Goal: Task Accomplishment & Management: Manage account settings

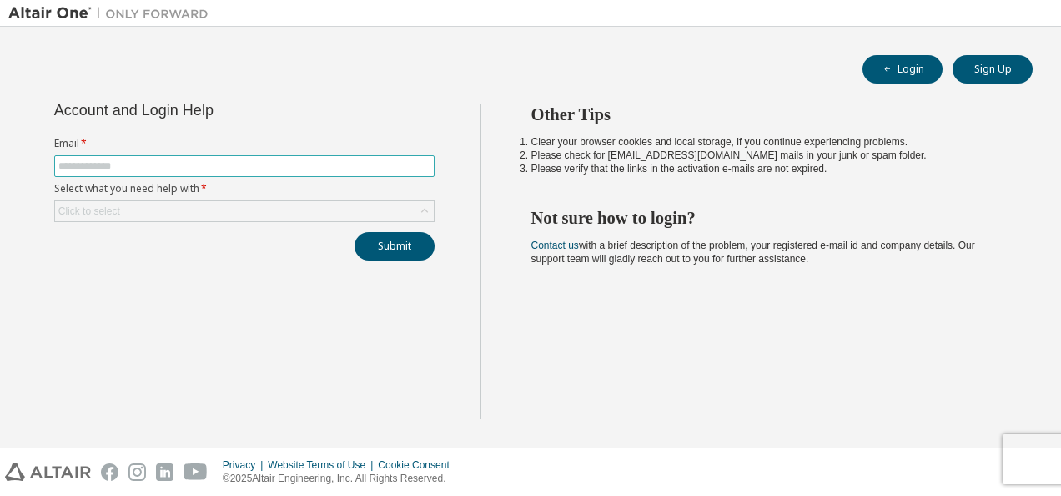
click at [220, 164] on input "text" at bounding box center [244, 165] width 372 height 13
type input "**********"
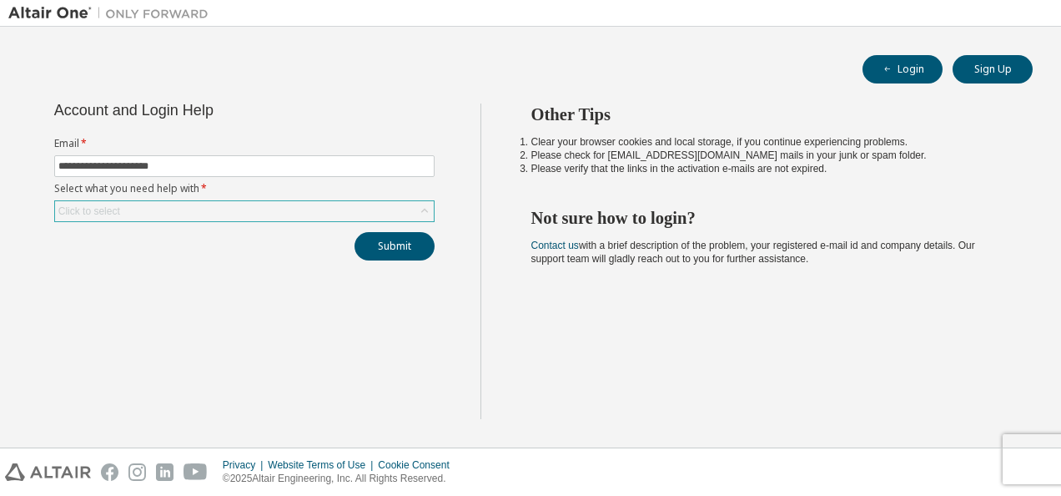
click at [287, 202] on div "Click to select" at bounding box center [244, 211] width 379 height 20
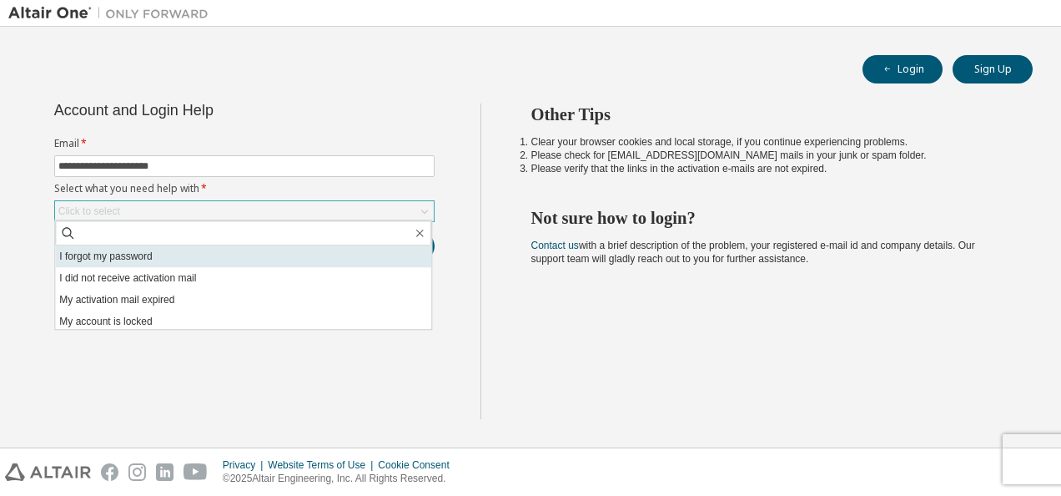
click at [158, 259] on li "I forgot my password" at bounding box center [243, 256] width 376 height 22
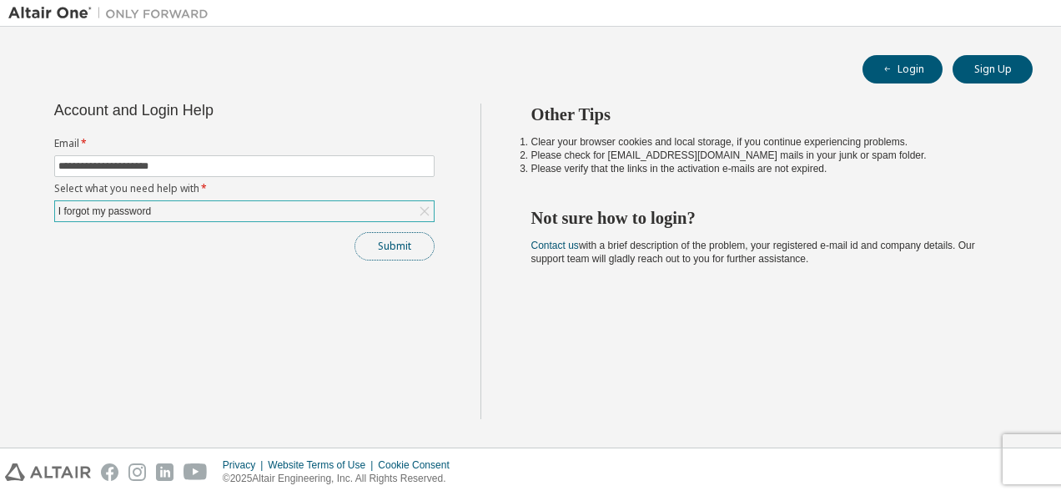
click at [391, 252] on button "Submit" at bounding box center [395, 246] width 80 height 28
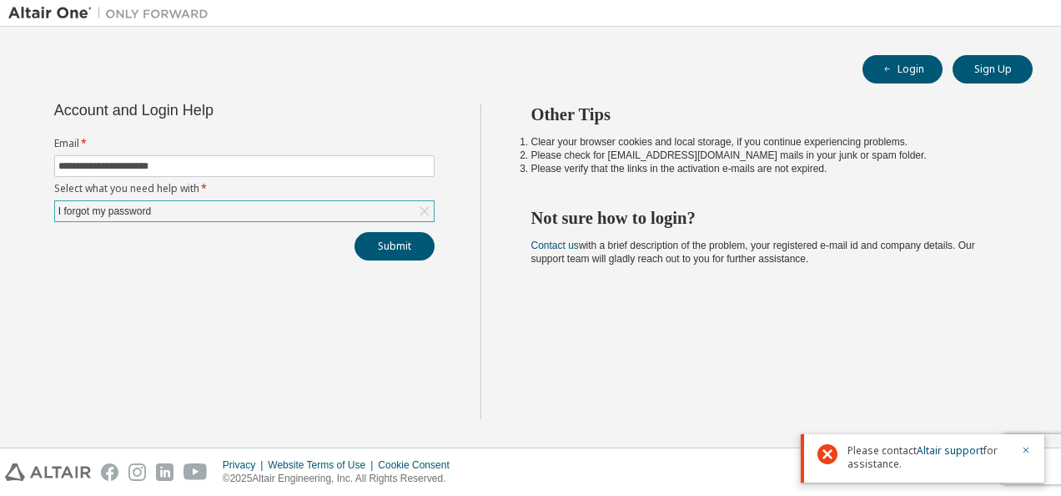
drag, startPoint x: 908, startPoint y: 469, endPoint x: 849, endPoint y: 450, distance: 61.5
click at [849, 450] on span "Please contact Altair support for assistance." at bounding box center [930, 457] width 164 height 27
drag, startPoint x: 849, startPoint y: 450, endPoint x: 936, endPoint y: 454, distance: 86.9
click at [936, 454] on link "Altair support" at bounding box center [950, 450] width 67 height 14
click at [391, 252] on button "Submit" at bounding box center [395, 246] width 80 height 28
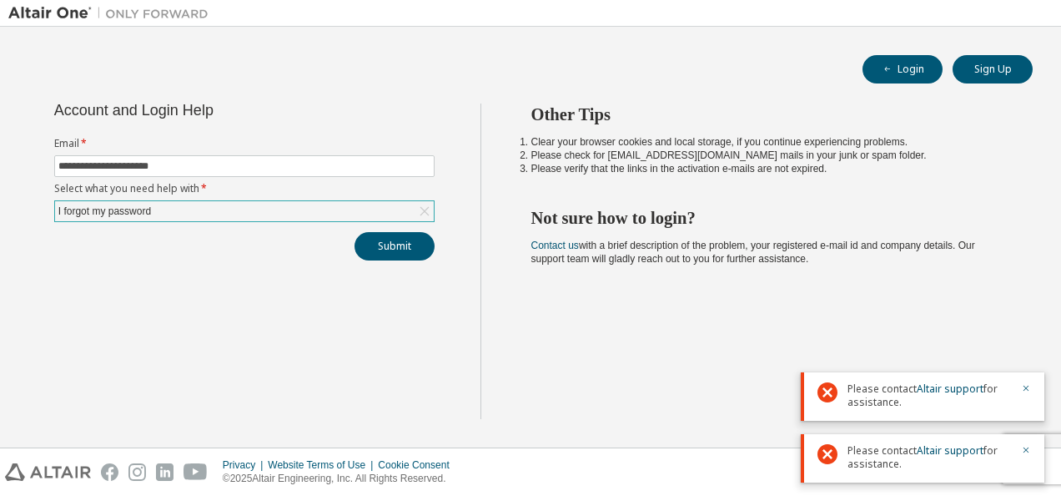
click at [627, 319] on div "Other Tips Clear your browser cookies and local storage, if you continue experi…" at bounding box center [767, 260] width 573 height 315
click at [971, 385] on link "Altair support" at bounding box center [950, 388] width 67 height 14
click at [212, 206] on div "I forgot my password" at bounding box center [244, 211] width 379 height 20
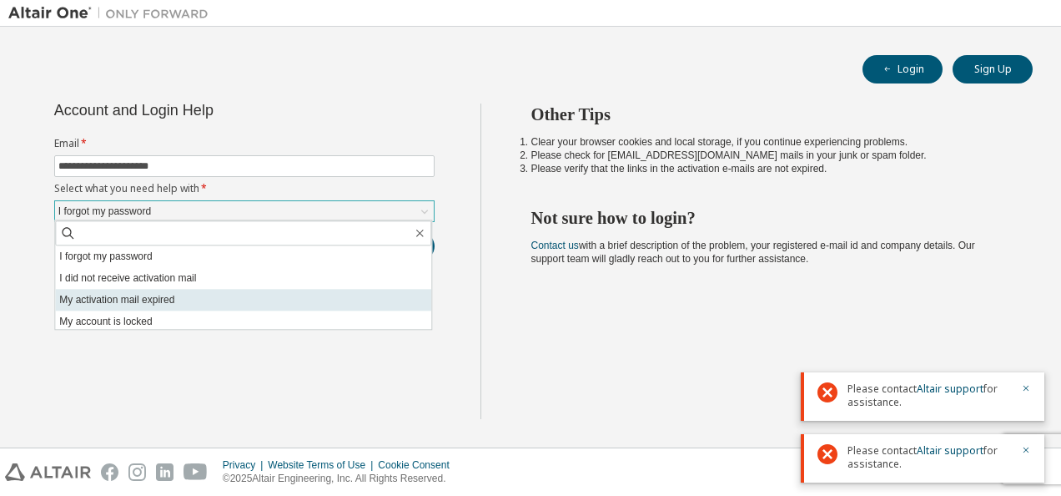
click at [182, 302] on li "My activation mail expired" at bounding box center [243, 300] width 376 height 22
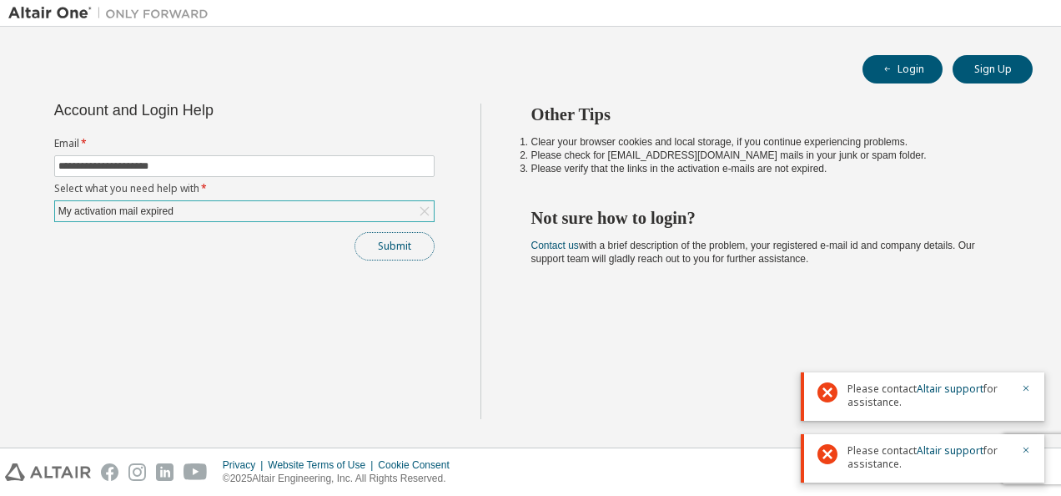
click at [396, 242] on button "Submit" at bounding box center [395, 246] width 80 height 28
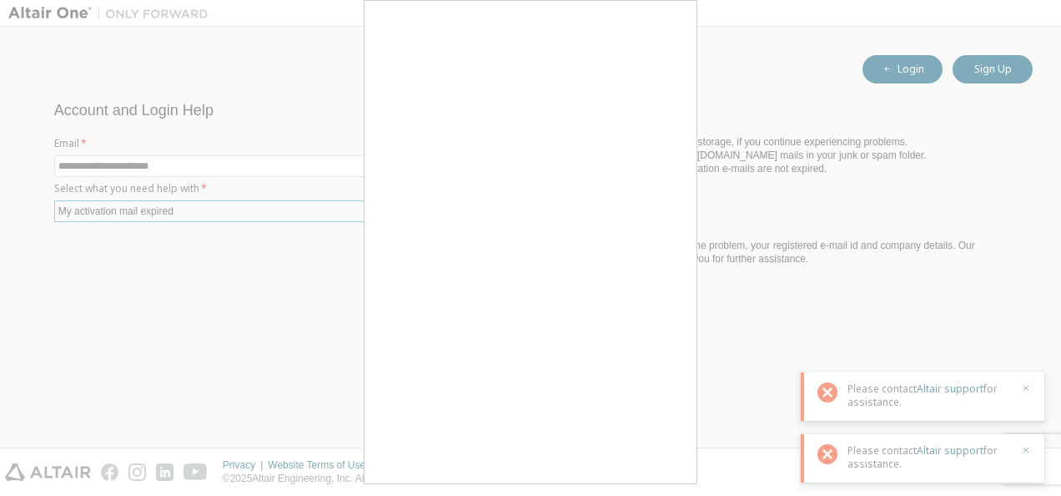
click at [1029, 387] on div at bounding box center [530, 248] width 1061 height 496
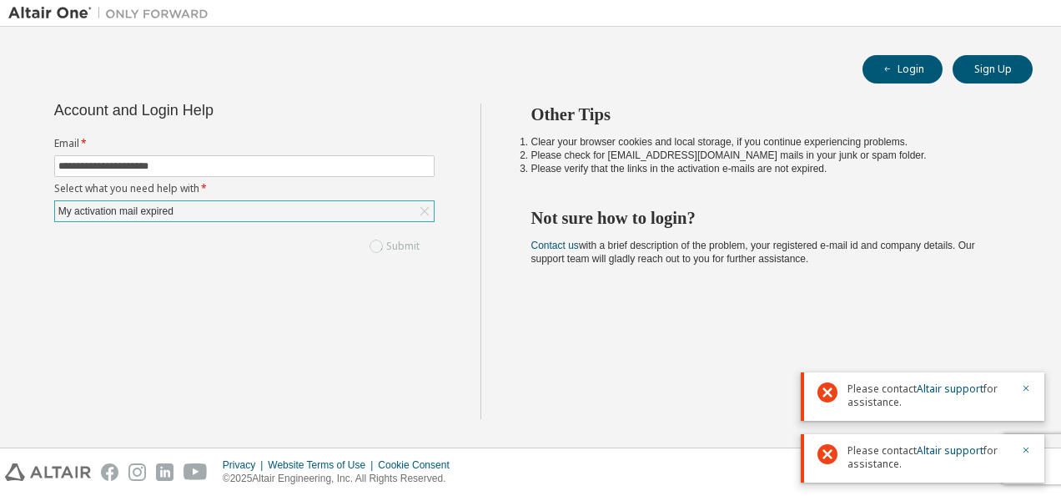
click at [1031, 449] on div "Please contact Altair support for assistance." at bounding box center [923, 458] width 244 height 48
click at [1030, 385] on icon "button" at bounding box center [1026, 388] width 10 height 10
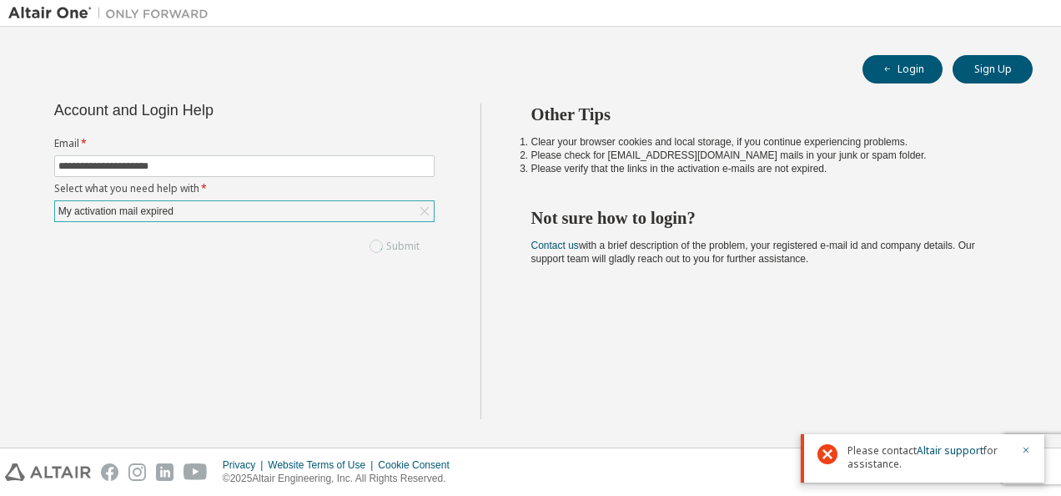
click at [1026, 438] on div "Please contact Altair support for assistance." at bounding box center [923, 458] width 244 height 48
click at [1026, 446] on icon "button" at bounding box center [1026, 450] width 10 height 10
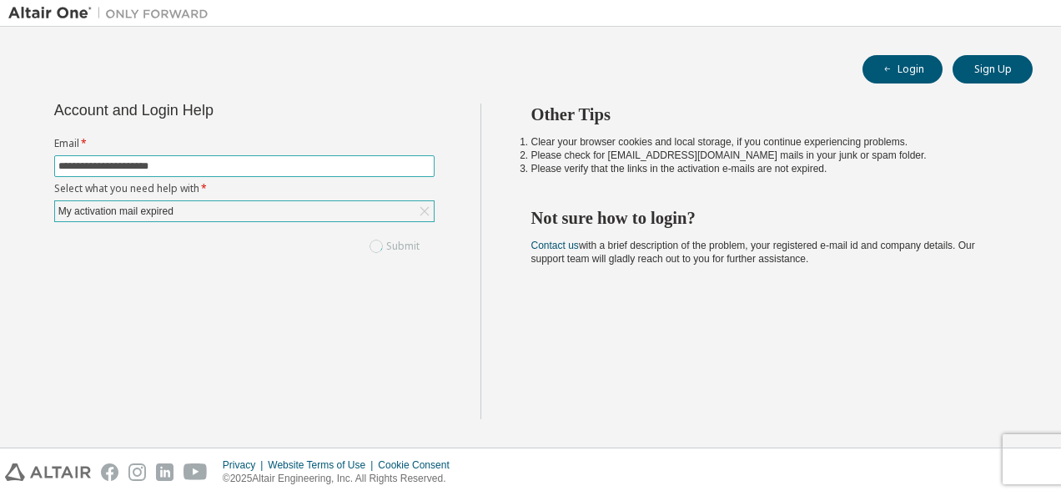
drag, startPoint x: 190, startPoint y: 169, endPoint x: 45, endPoint y: 154, distance: 146.0
click at [45, 154] on div "**********" at bounding box center [244, 181] width 401 height 157
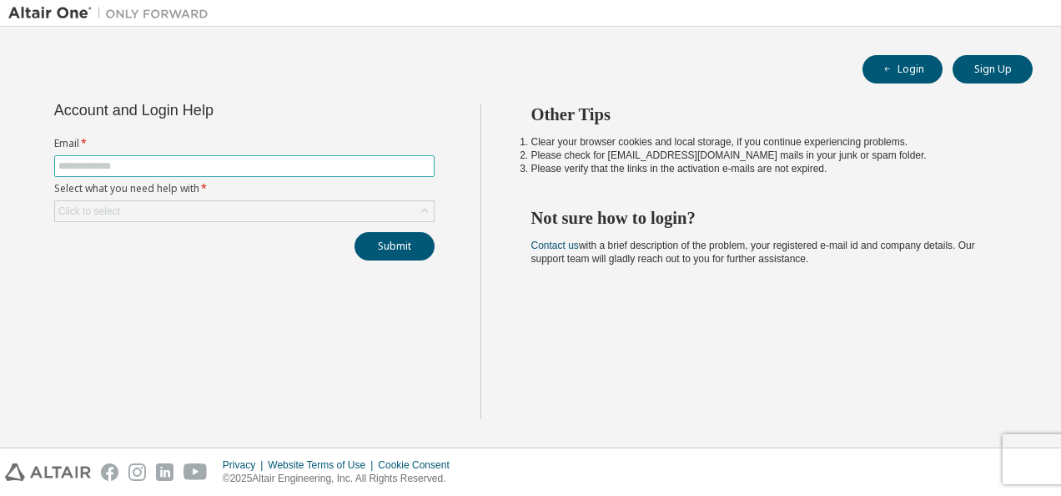
click at [351, 163] on input "text" at bounding box center [244, 165] width 372 height 13
paste input "**********"
type input "**********"
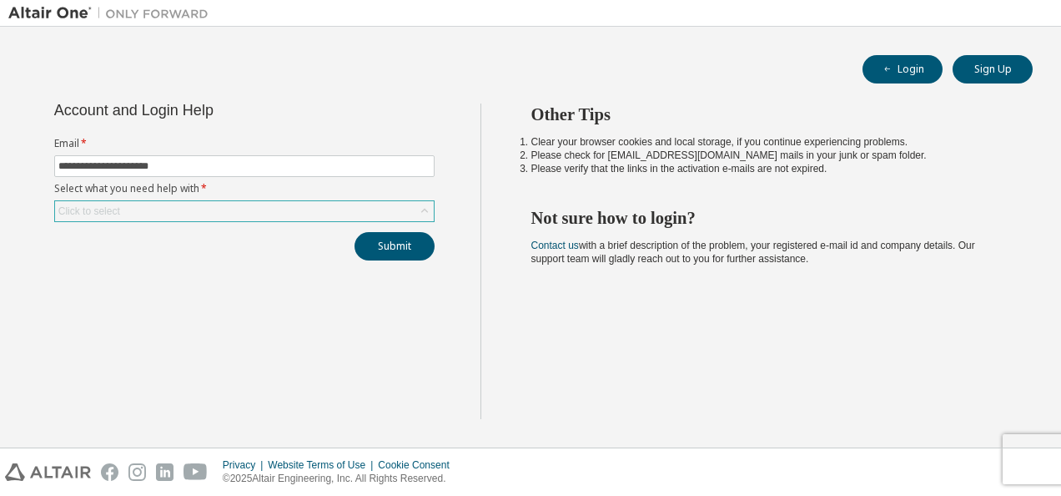
click at [82, 207] on div "Click to select" at bounding box center [89, 210] width 62 height 13
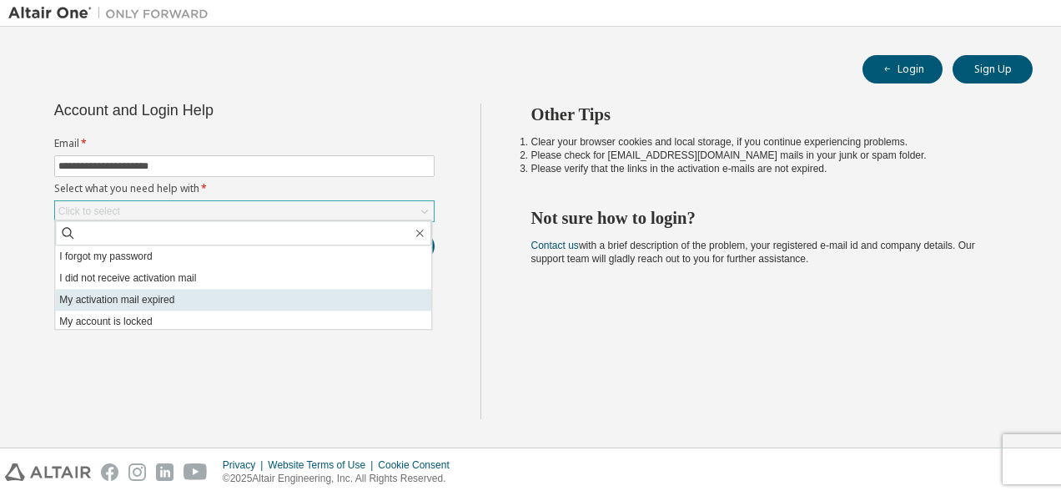
click at [194, 300] on li "My activation mail expired" at bounding box center [243, 300] width 376 height 22
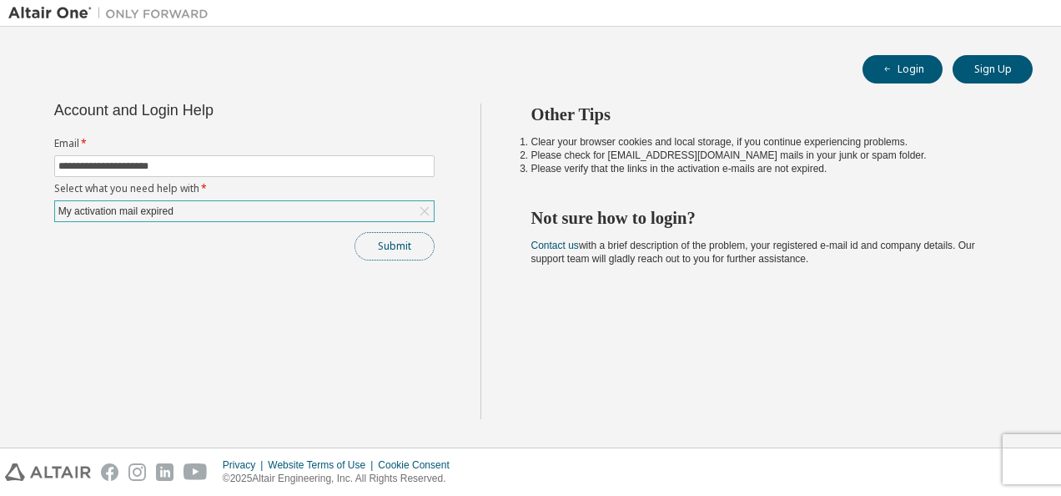
click at [403, 257] on button "Submit" at bounding box center [395, 246] width 80 height 28
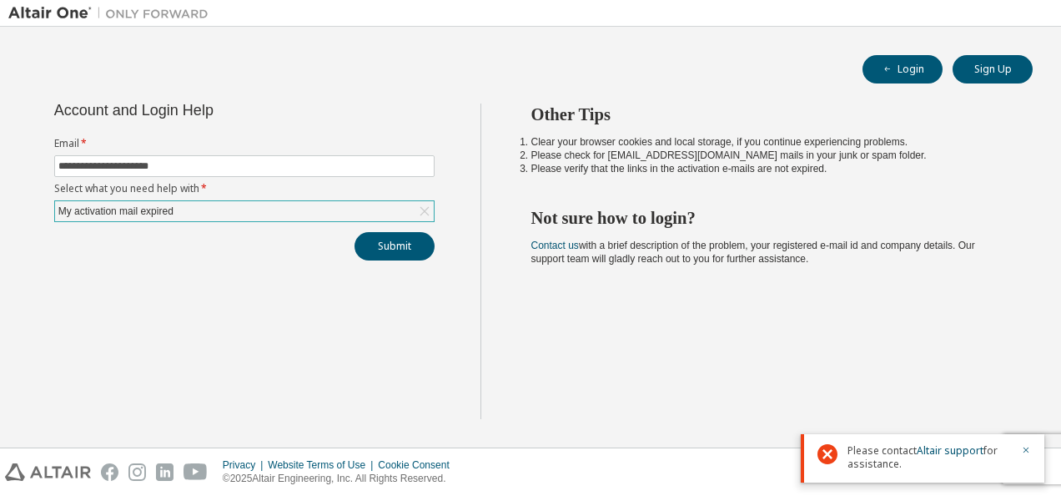
click at [324, 214] on div "My activation mail expired" at bounding box center [244, 211] width 379 height 20
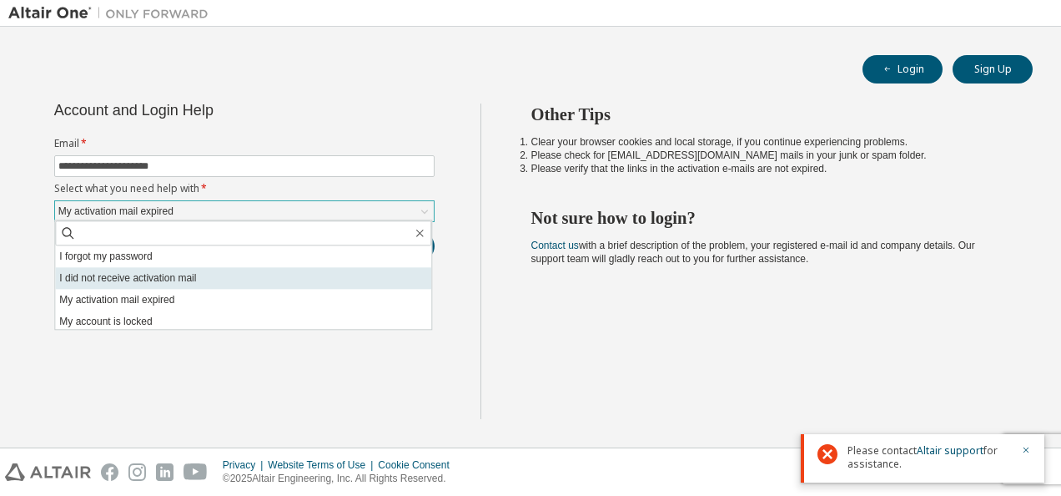
click at [196, 285] on li "I did not receive activation mail" at bounding box center [243, 278] width 376 height 22
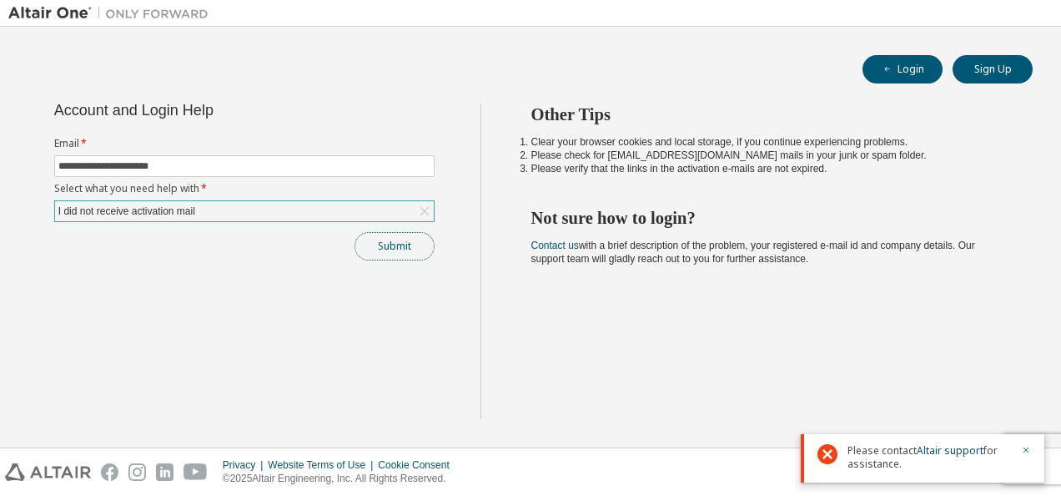
click at [400, 247] on button "Submit" at bounding box center [395, 246] width 80 height 28
click at [400, 247] on div "Submit" at bounding box center [244, 246] width 380 height 28
